Goal: Task Accomplishment & Management: Use online tool/utility

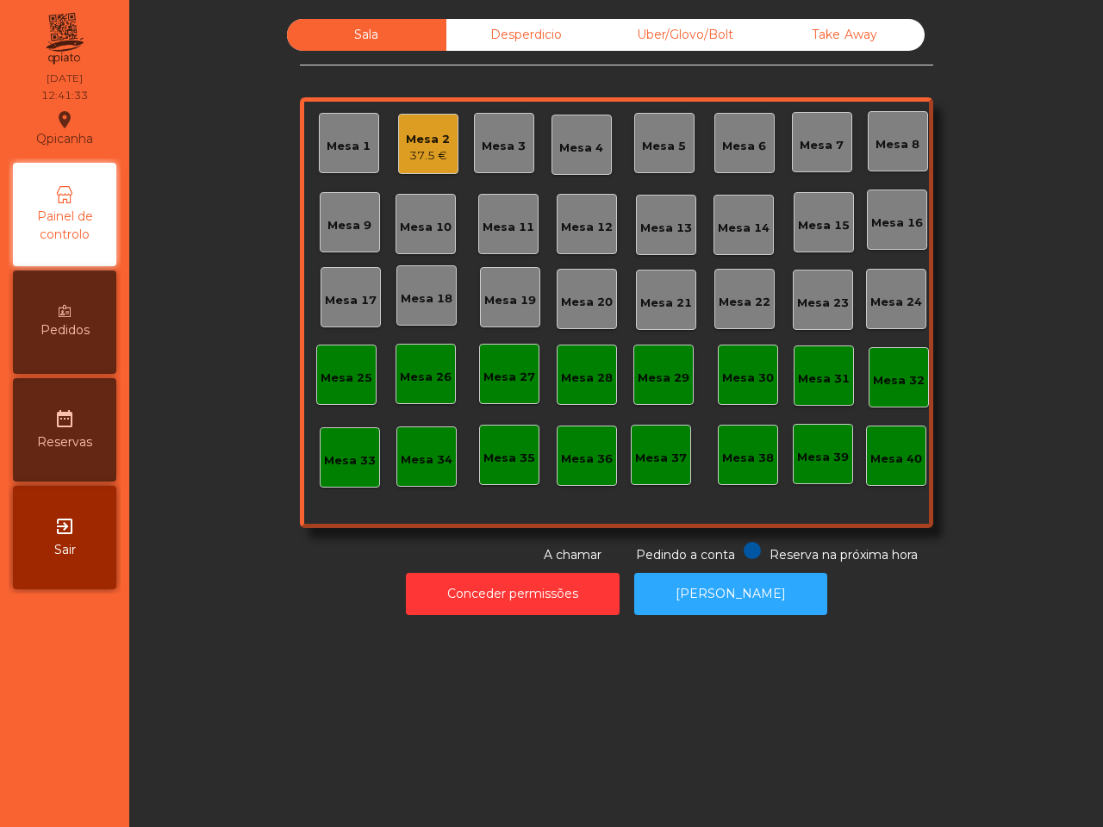
drag, startPoint x: 767, startPoint y: 570, endPoint x: 735, endPoint y: 383, distance: 189.6
click at [765, 549] on div "Sala Desperdicio Uber/Glovo/Bolt Take Away Mesa 1 Mesa 2 37.5 € Mesa 3 Mesa 4 M…" at bounding box center [616, 321] width 953 height 605
click at [427, 306] on div "Mesa 18" at bounding box center [427, 298] width 52 height 17
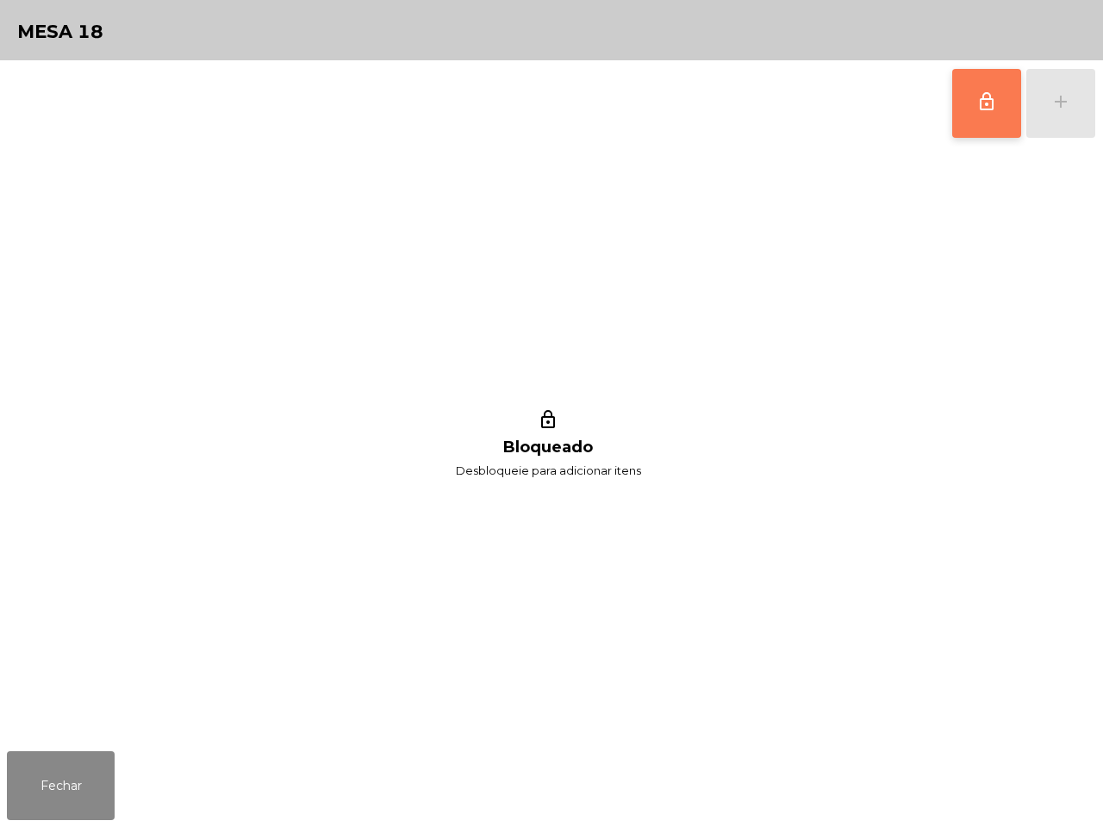
click at [983, 113] on button "lock_outline" at bounding box center [986, 103] width 69 height 69
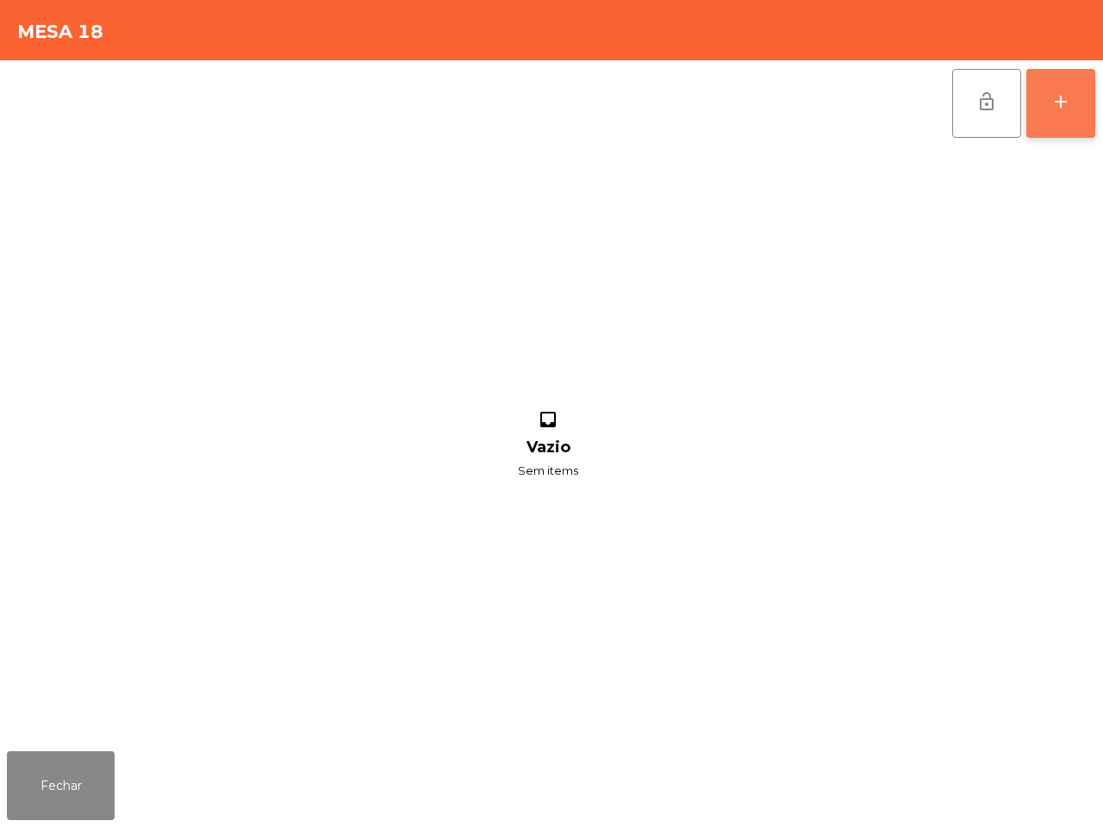
click at [1056, 97] on div "add" at bounding box center [1060, 101] width 21 height 21
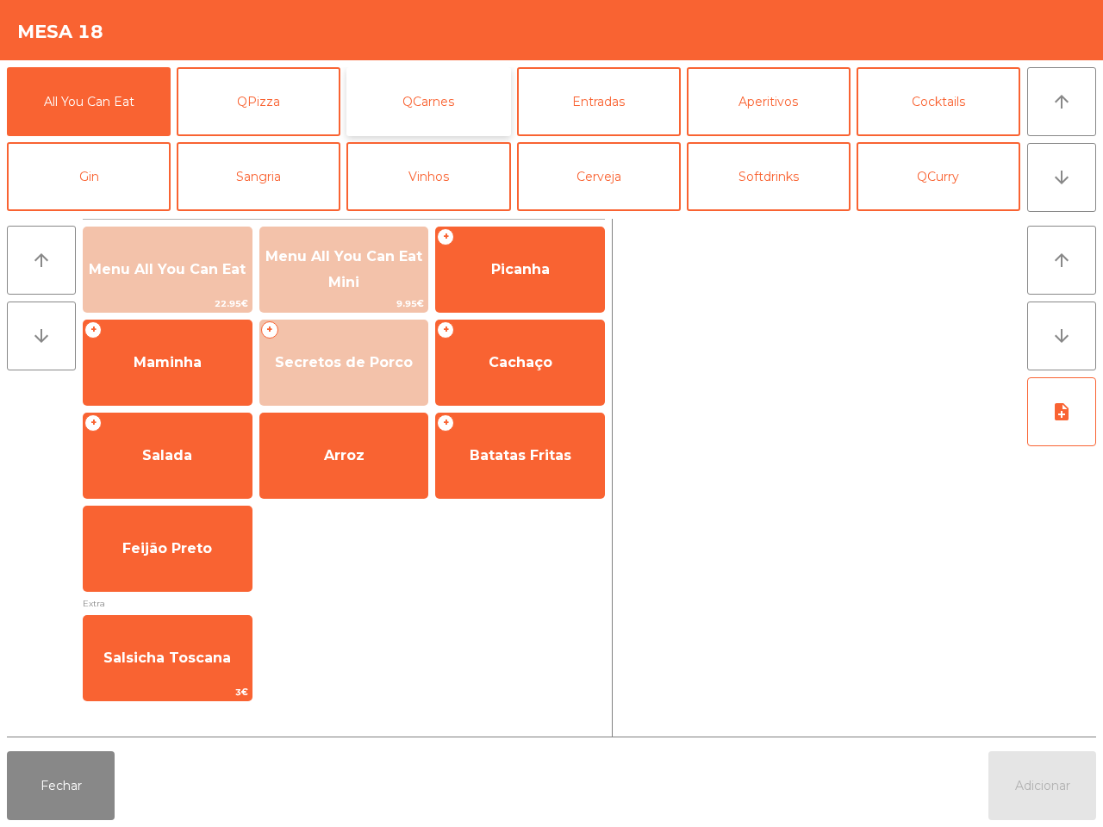
drag, startPoint x: 389, startPoint y: 88, endPoint x: 377, endPoint y: 95, distance: 13.9
click at [390, 89] on button "QCarnes" at bounding box center [428, 101] width 164 height 69
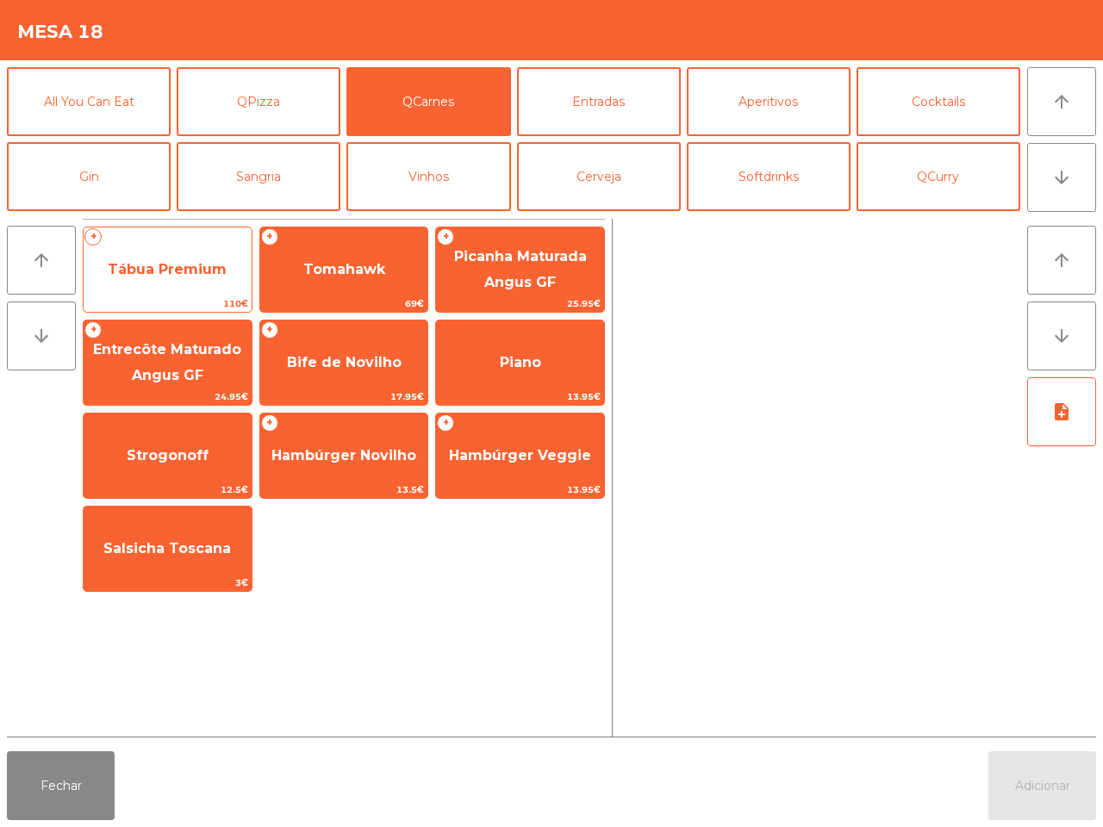
click at [177, 255] on span "Tábua Premium" at bounding box center [168, 269] width 168 height 47
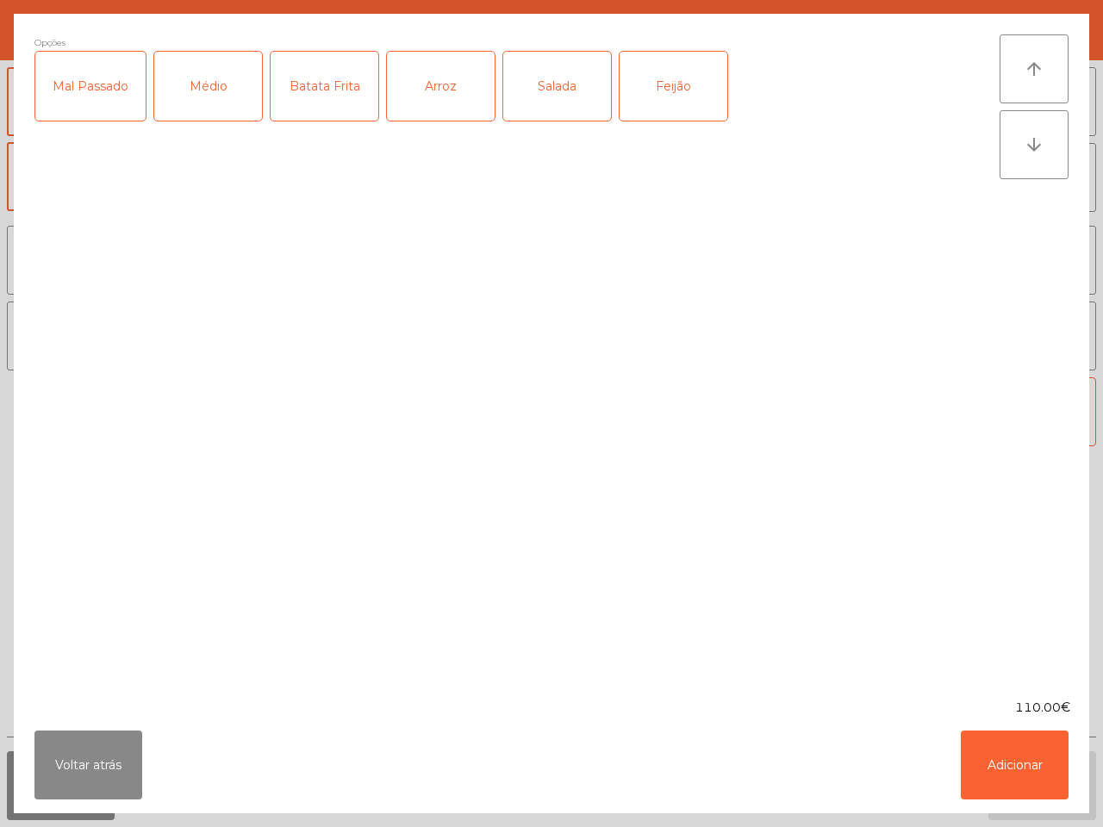
click at [295, 78] on div "Batata Frita" at bounding box center [324, 86] width 108 height 69
drag, startPoint x: 105, startPoint y: 86, endPoint x: 114, endPoint y: 84, distance: 8.8
click at [112, 86] on div "Mal Passado" at bounding box center [90, 86] width 110 height 69
click at [1010, 700] on button "Adicionar" at bounding box center [1015, 765] width 108 height 69
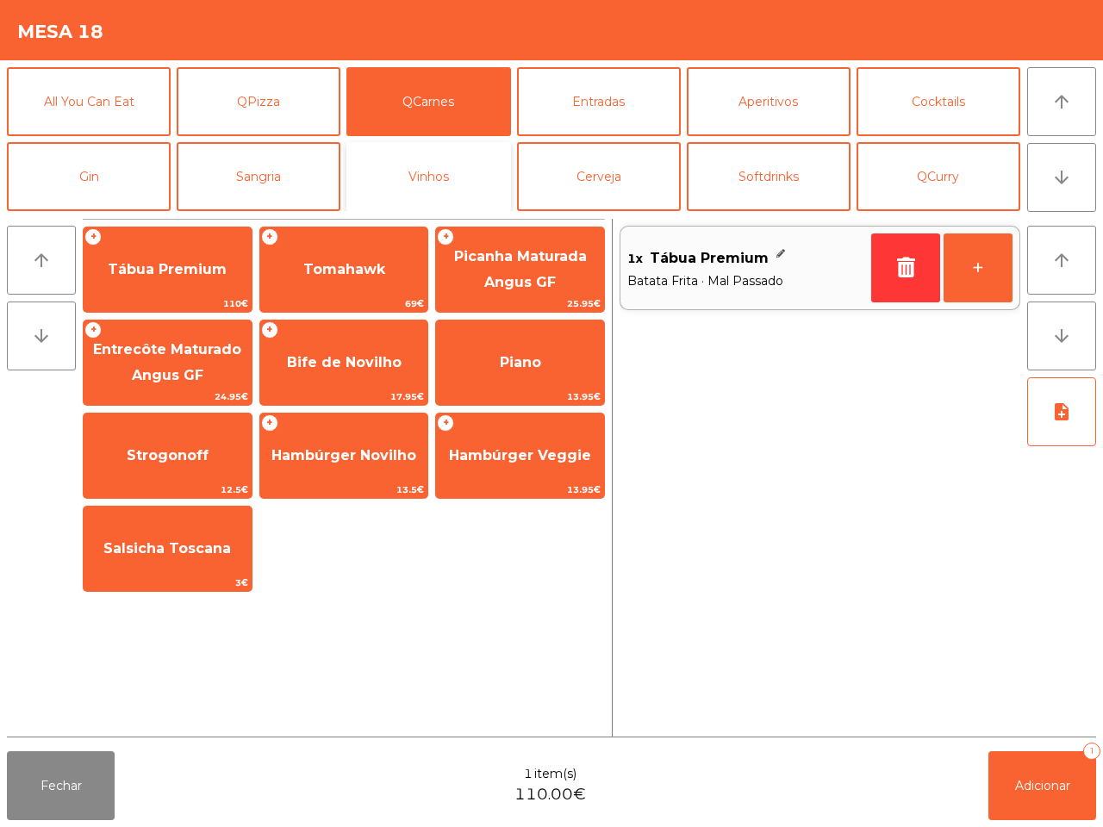
click at [413, 171] on button "Vinhos" at bounding box center [428, 176] width 164 height 69
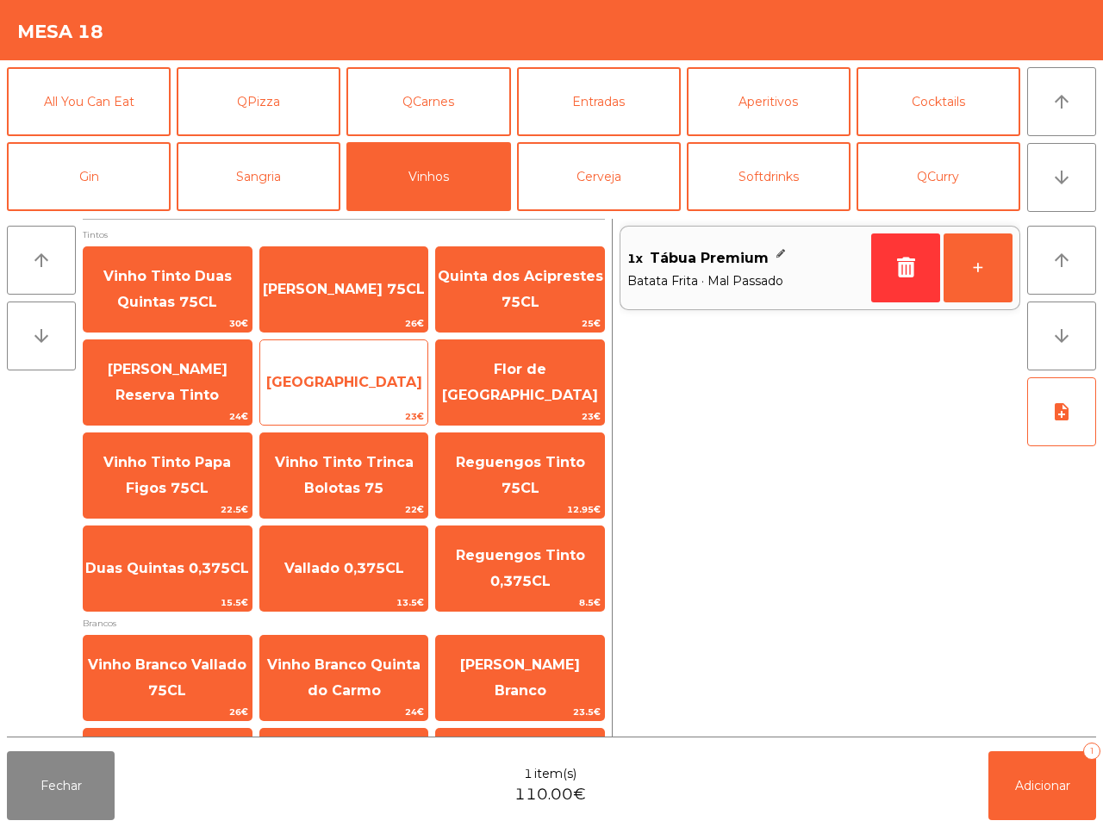
click at [359, 377] on span "[GEOGRAPHIC_DATA]" at bounding box center [344, 382] width 156 height 16
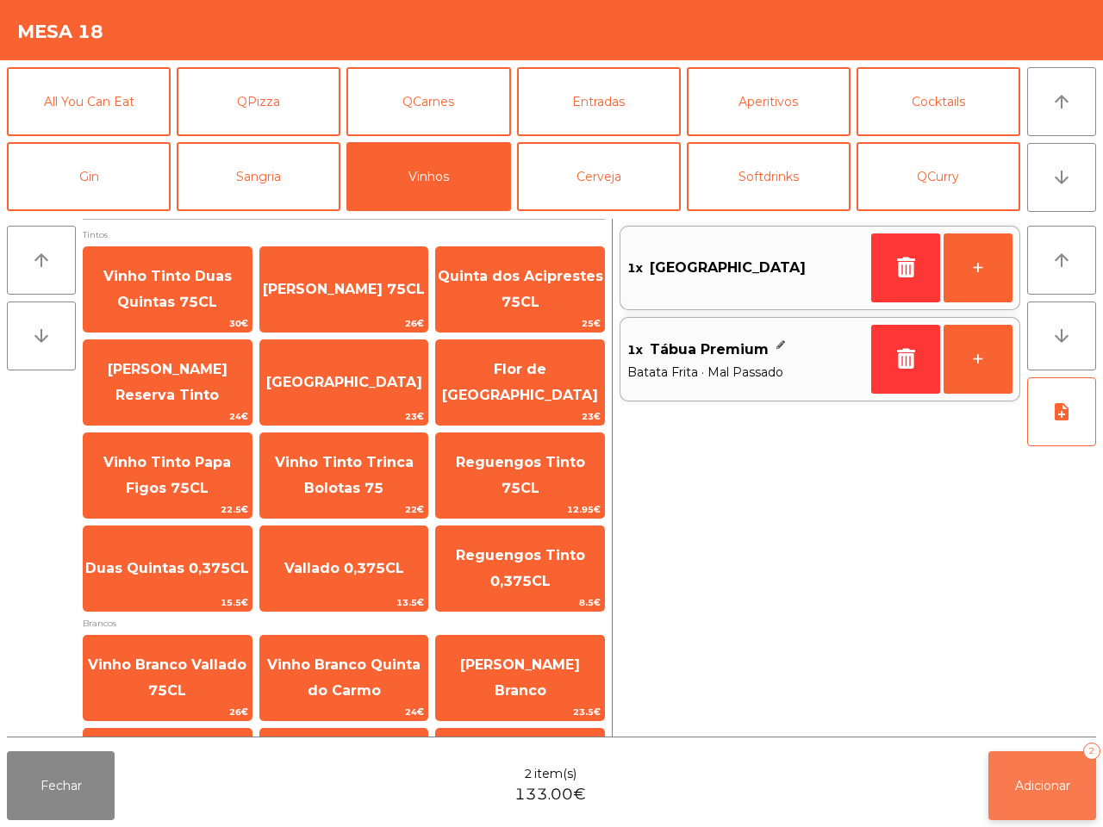
click at [1052, 700] on button "Adicionar 2" at bounding box center [1042, 785] width 108 height 69
